Goal: Find specific page/section

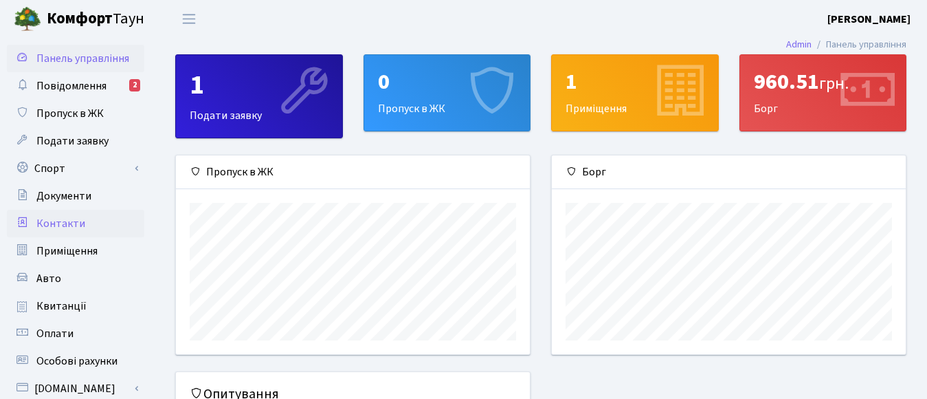
click at [58, 220] on span "Контакти" at bounding box center [60, 223] width 49 height 15
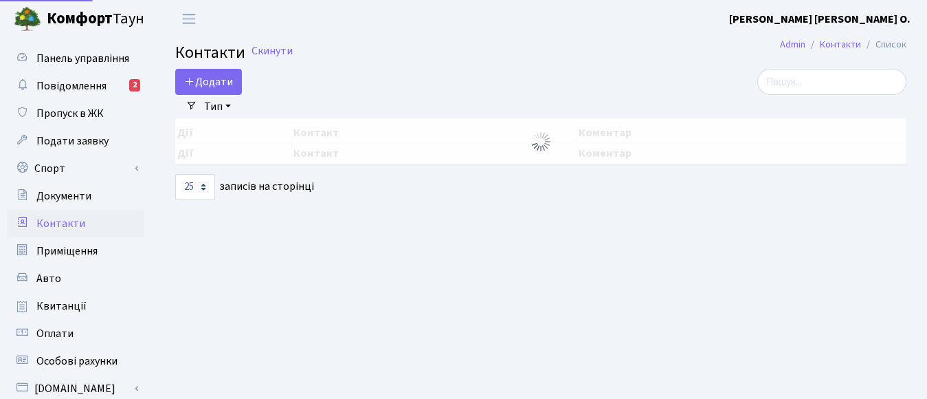
select select "25"
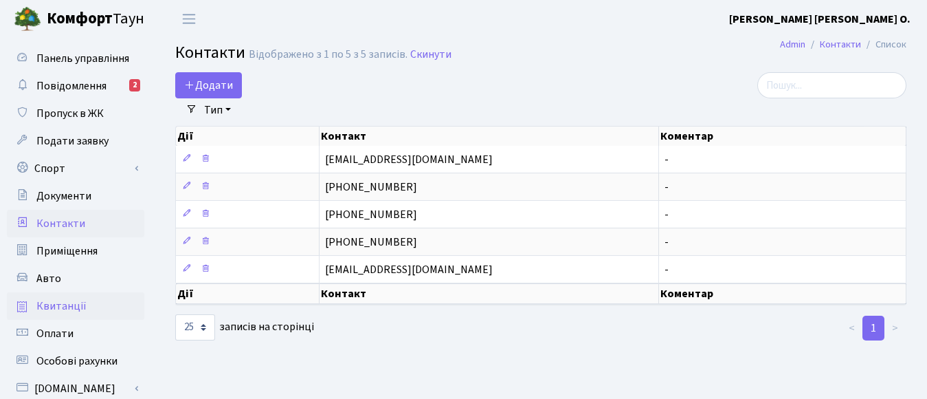
click at [32, 302] on link "Квитанції" at bounding box center [75, 305] width 137 height 27
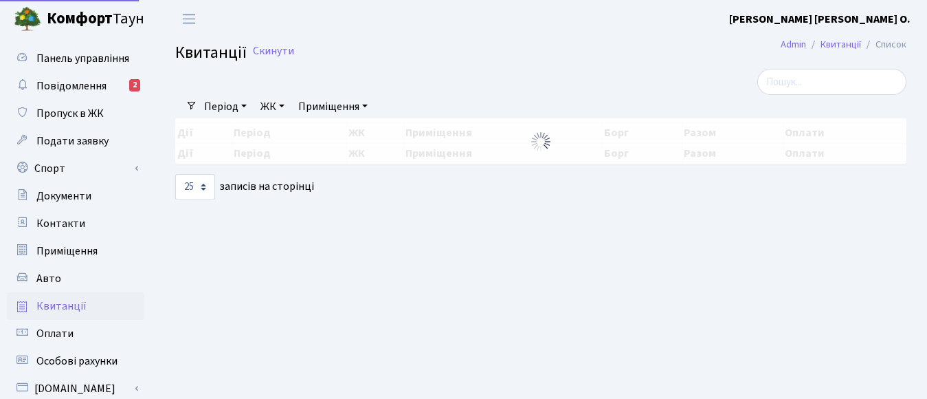
select select "25"
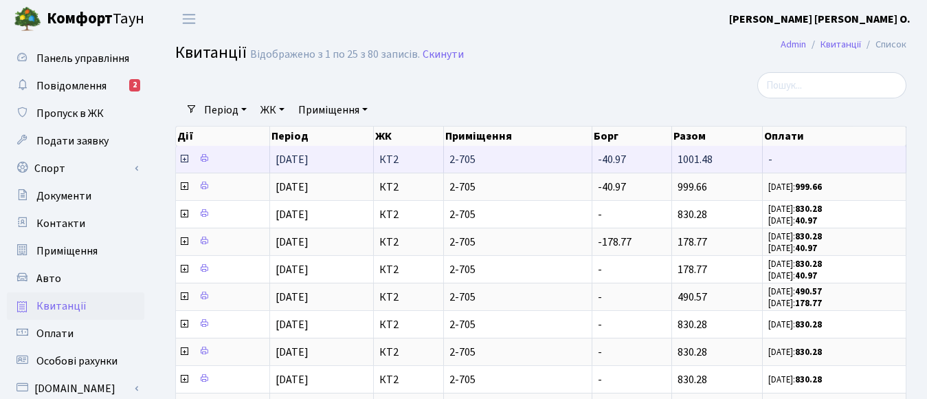
click at [181, 159] on icon at bounding box center [184, 158] width 11 height 11
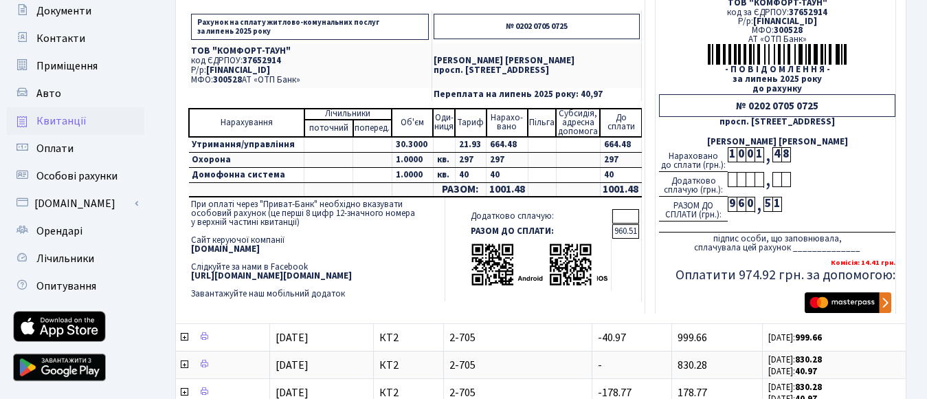
scroll to position [206, 0]
